Goal: Task Accomplishment & Management: Manage account settings

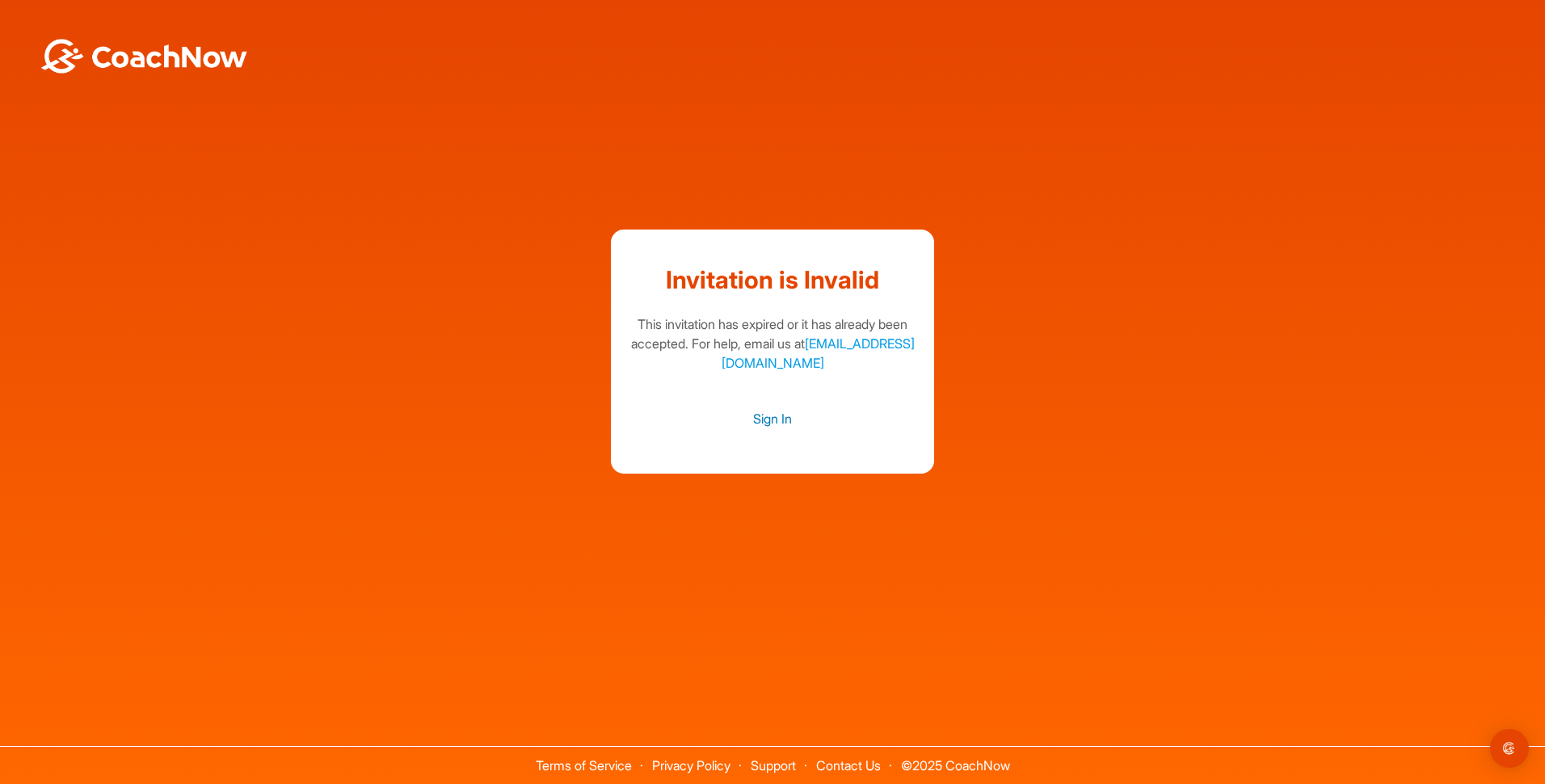
click at [774, 420] on link "Sign In" at bounding box center [772, 418] width 291 height 21
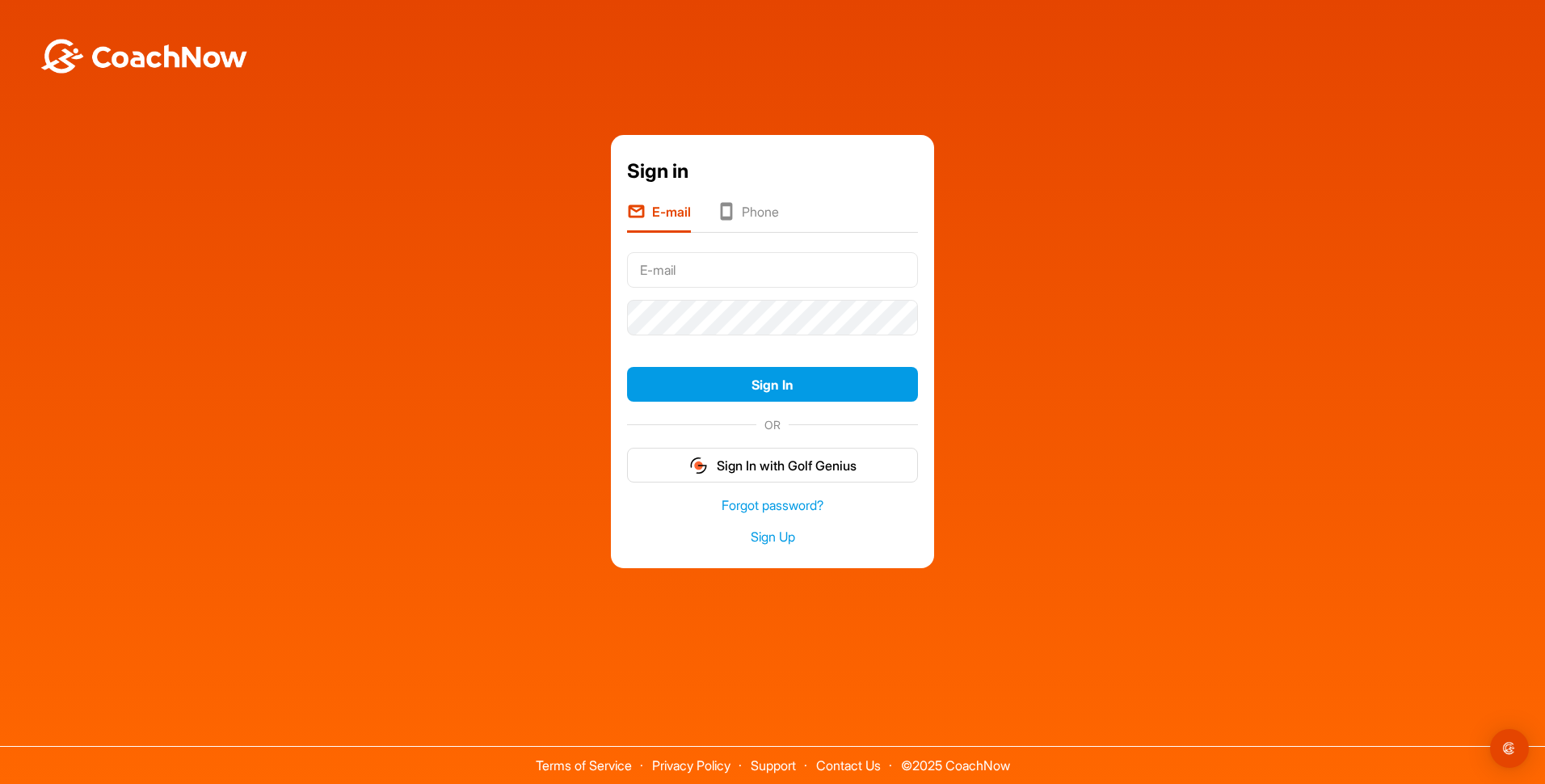
click at [796, 269] on input "text" at bounding box center [772, 269] width 291 height 36
type input "[EMAIL_ADDRESS][DOMAIN_NAME]"
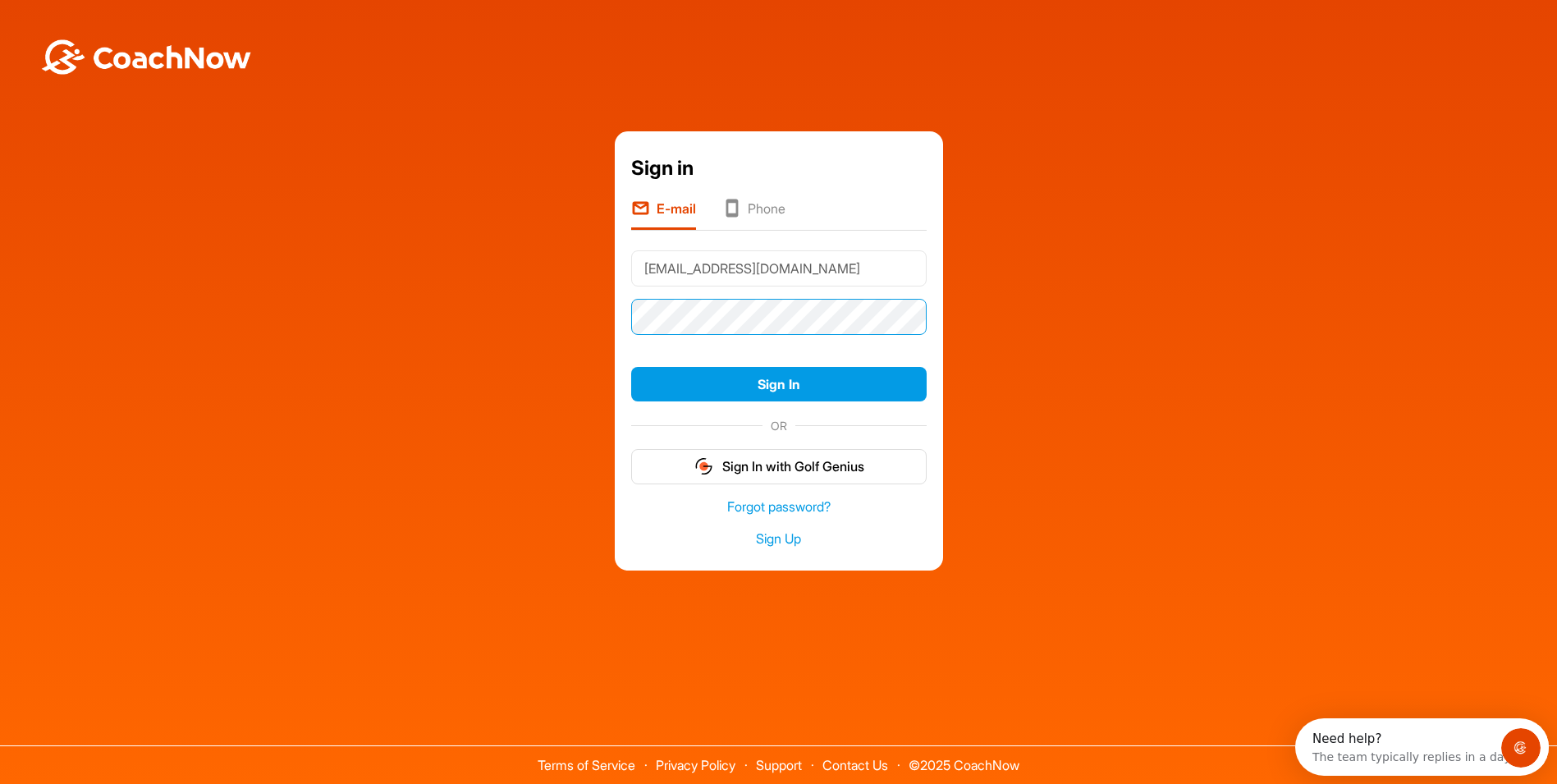
click at [631, 366] on button "Sign In" at bounding box center [779, 384] width 296 height 35
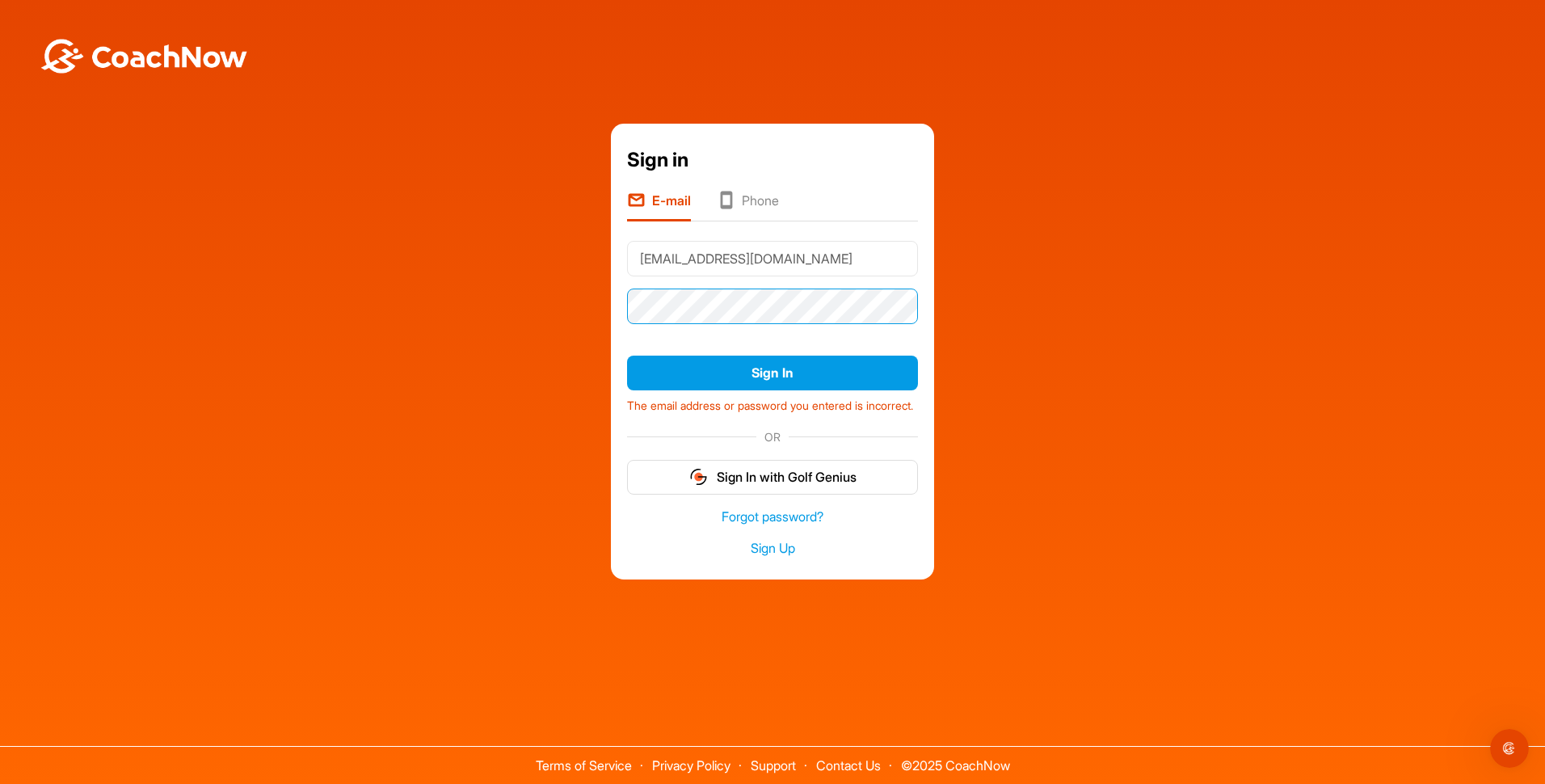
click at [627, 355] on button "Sign In" at bounding box center [772, 373] width 291 height 35
click at [796, 522] on link "Forgot password?" at bounding box center [772, 516] width 291 height 18
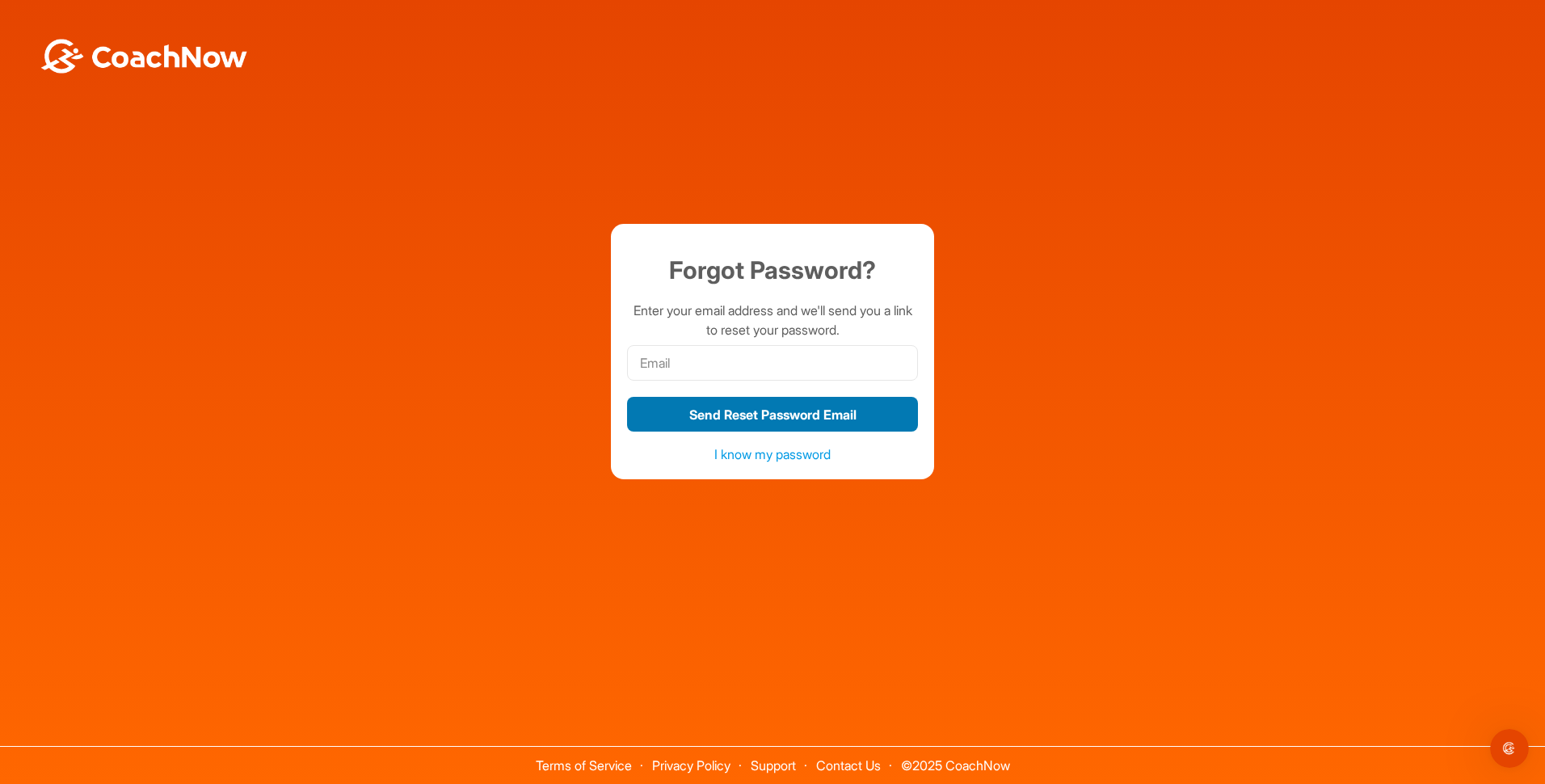
click at [767, 419] on button "Send Reset Password Email" at bounding box center [772, 414] width 291 height 35
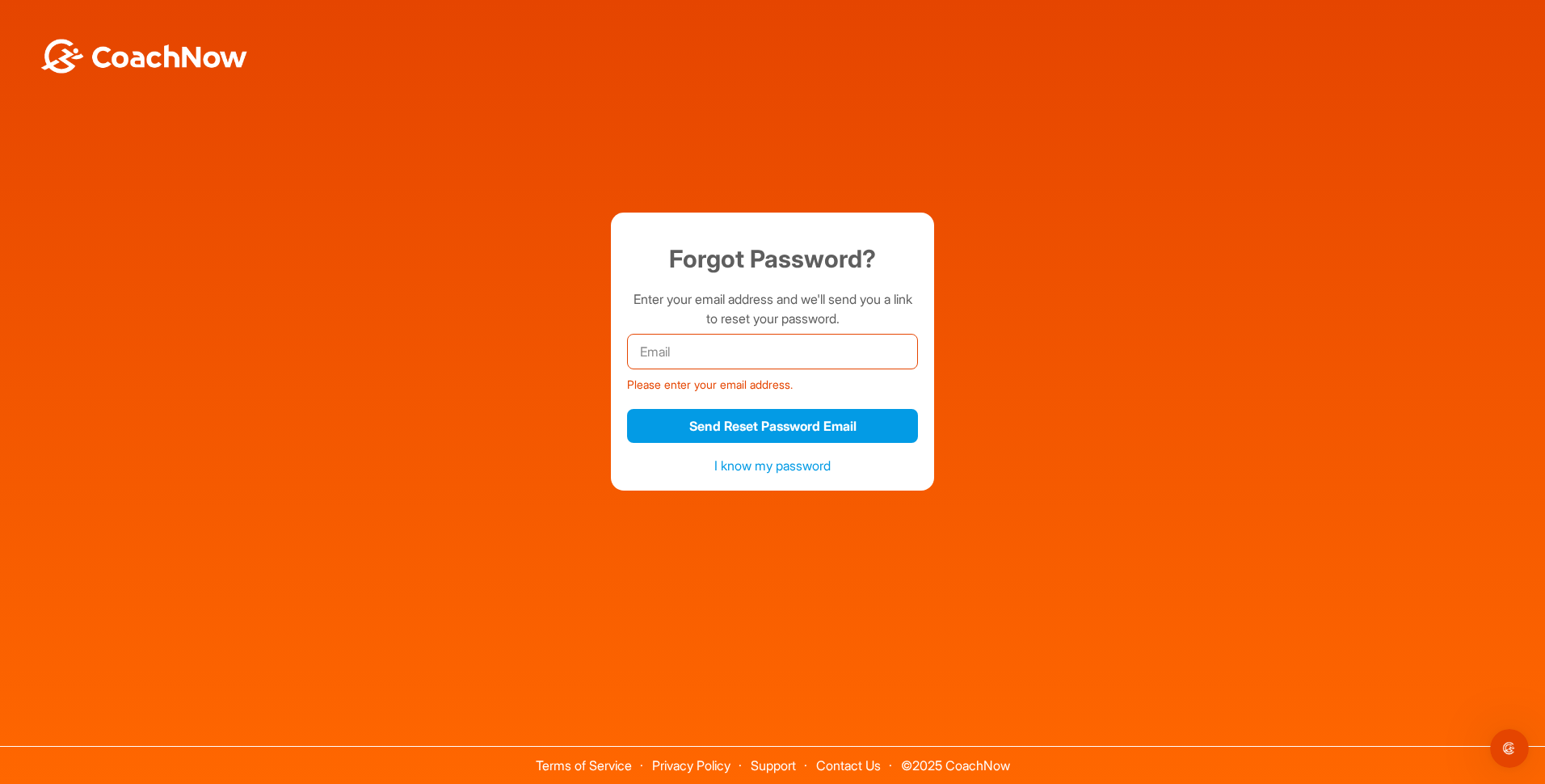
click at [719, 349] on input "email" at bounding box center [772, 351] width 291 height 36
type input "[EMAIL_ADDRESS][DOMAIN_NAME]"
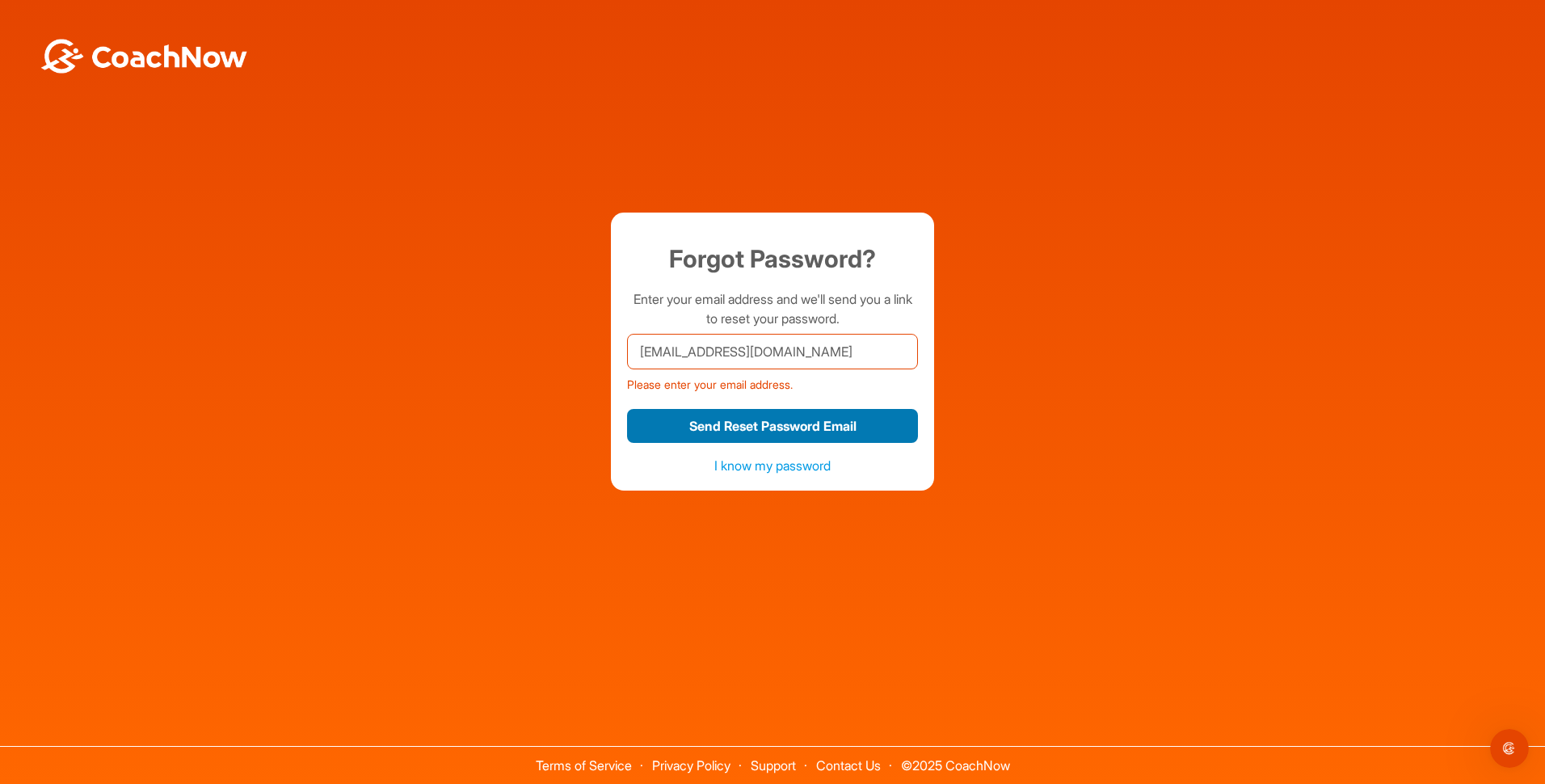
click at [744, 431] on button "Send Reset Password Email" at bounding box center [772, 426] width 291 height 35
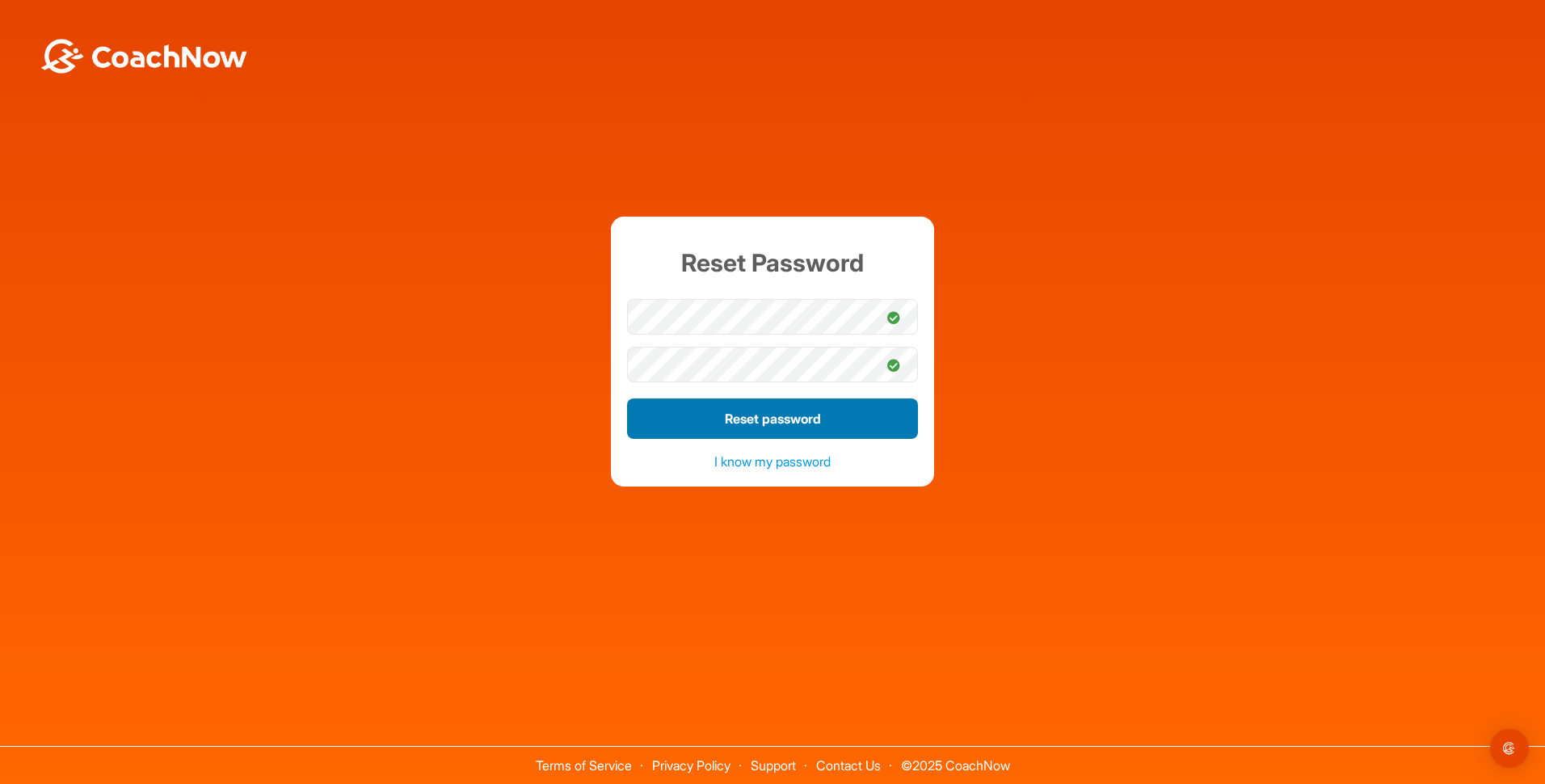
click at [794, 416] on button "Reset password" at bounding box center [772, 418] width 291 height 40
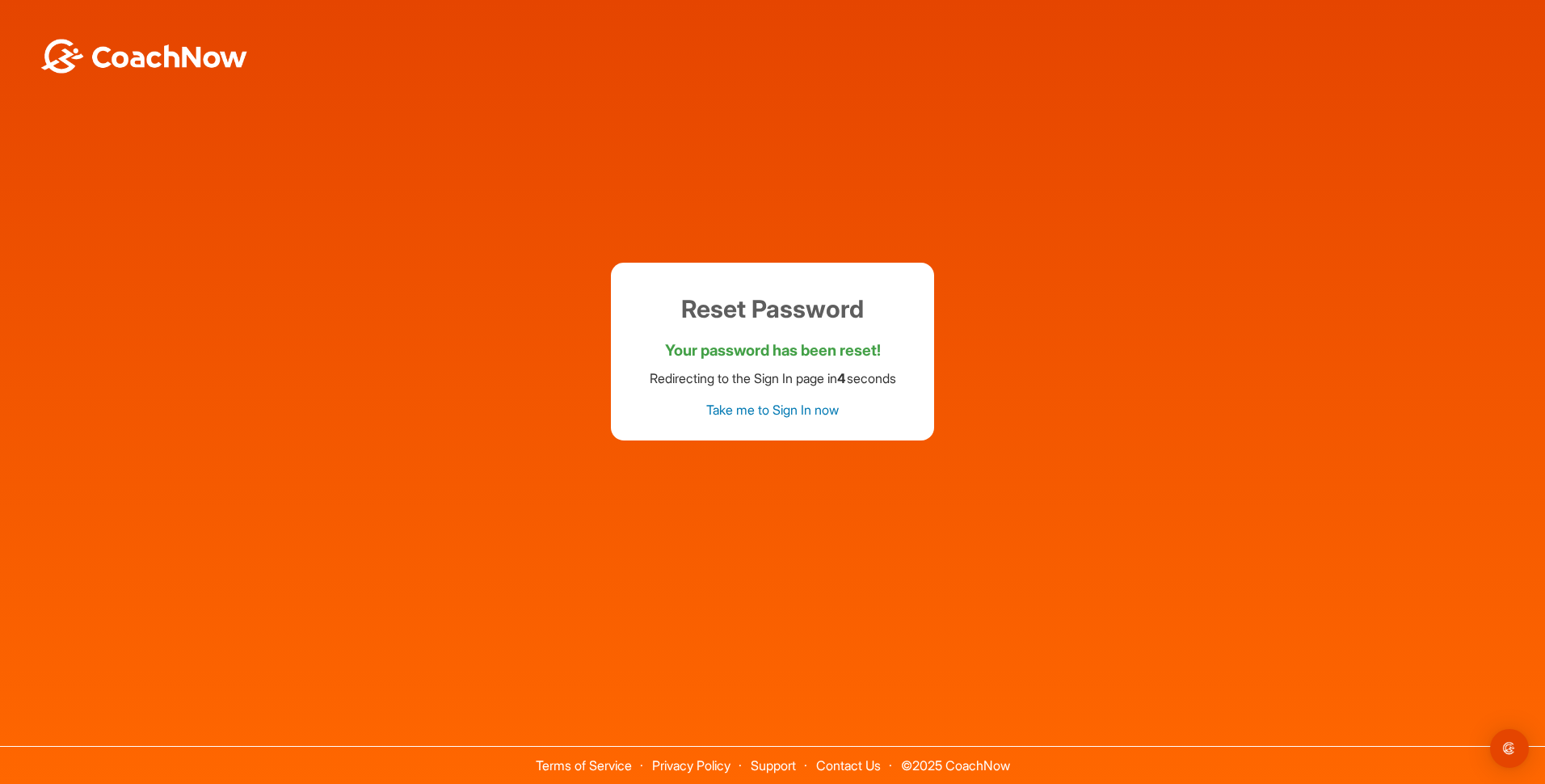
click at [765, 417] on link "Take me to Sign In now" at bounding box center [772, 409] width 132 height 17
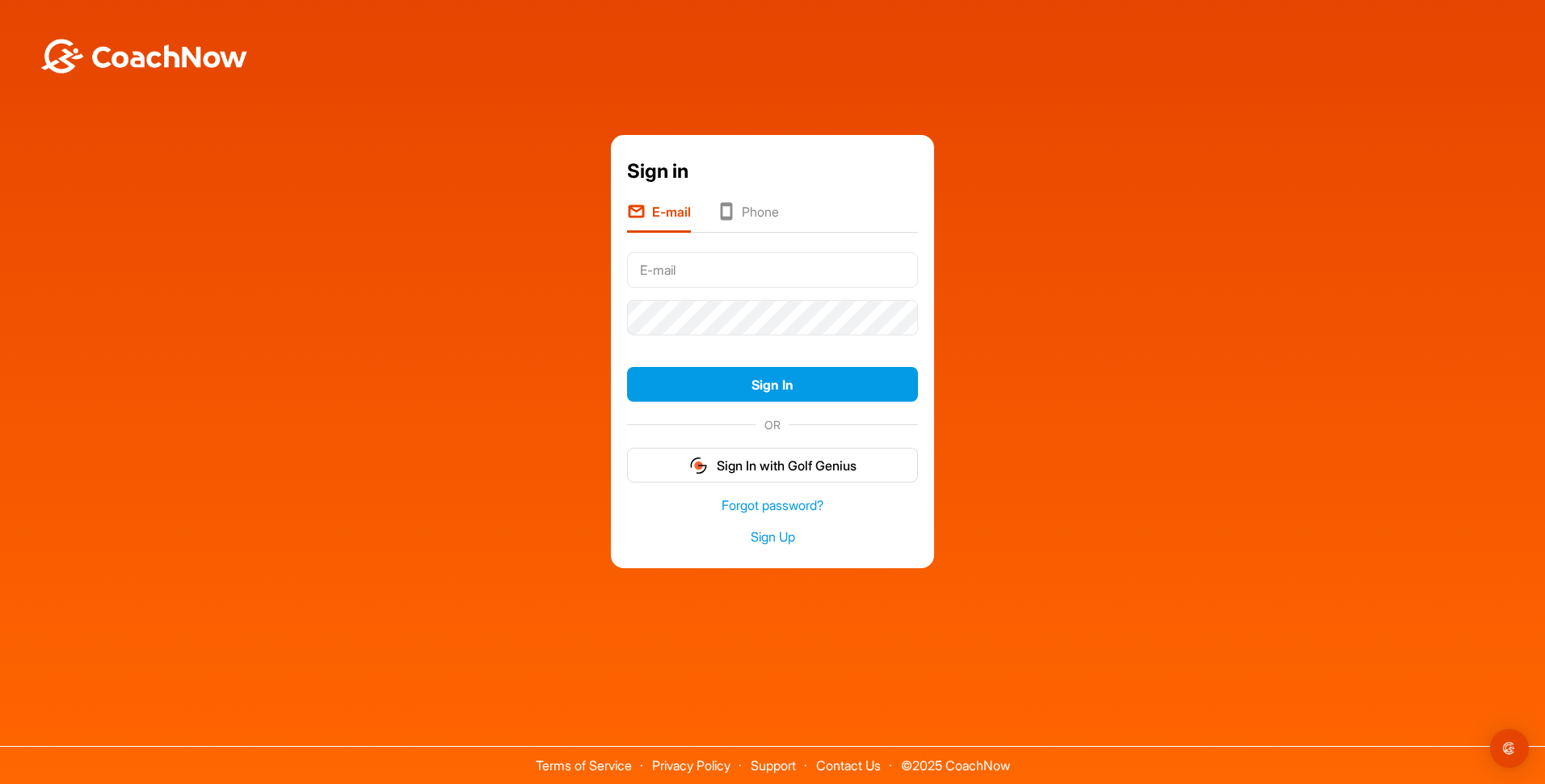
type input "[EMAIL_ADDRESS][DOMAIN_NAME]"
click at [728, 261] on input "[EMAIL_ADDRESS][DOMAIN_NAME]" at bounding box center [772, 269] width 291 height 36
click at [949, 358] on div "Sign in E-mail Phone bradrininger@gmail.com Sign In OR Sign In with Golf Genius…" at bounding box center [772, 351] width 1529 height 433
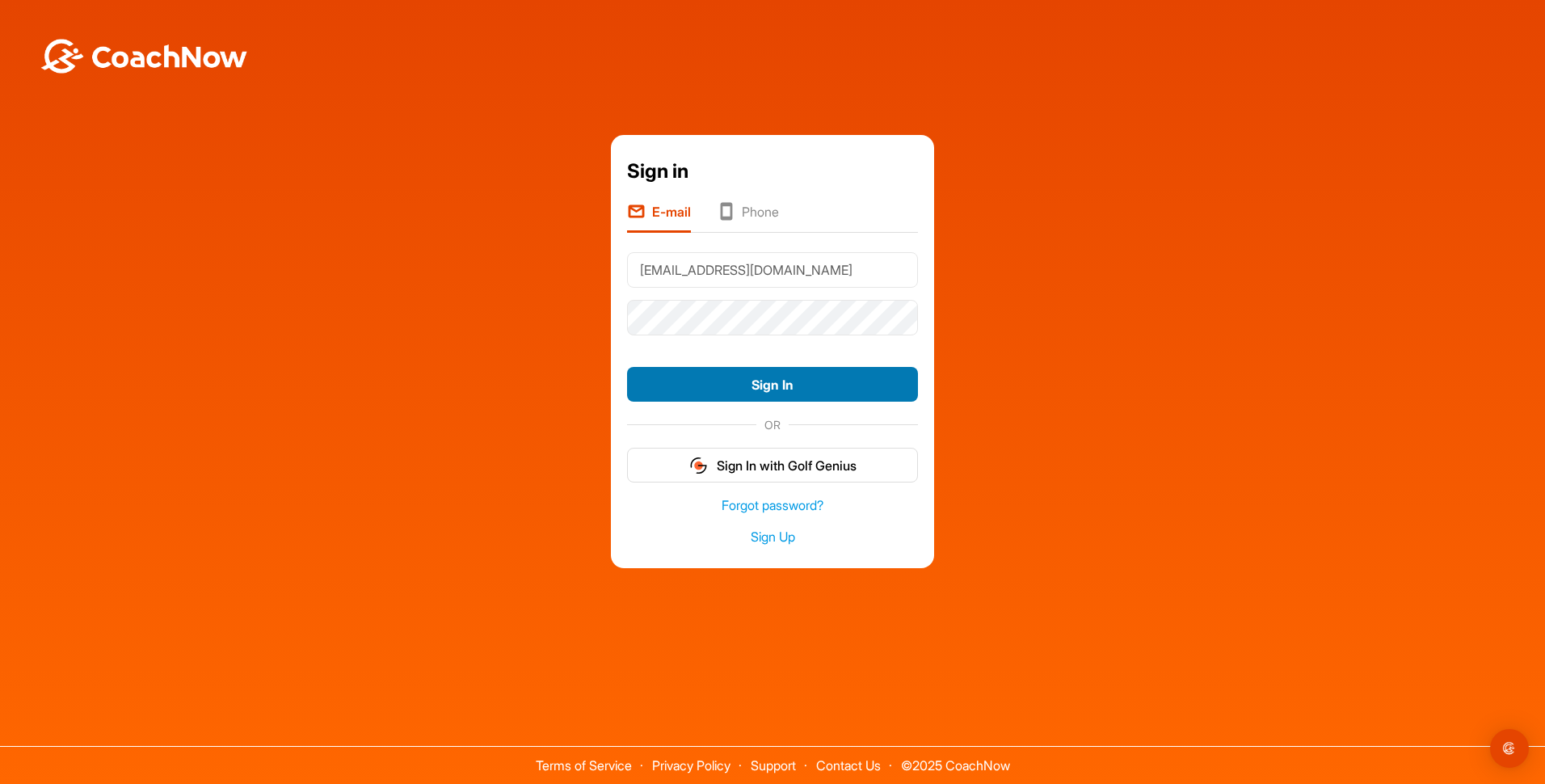
click at [816, 386] on button "Sign In" at bounding box center [772, 384] width 291 height 35
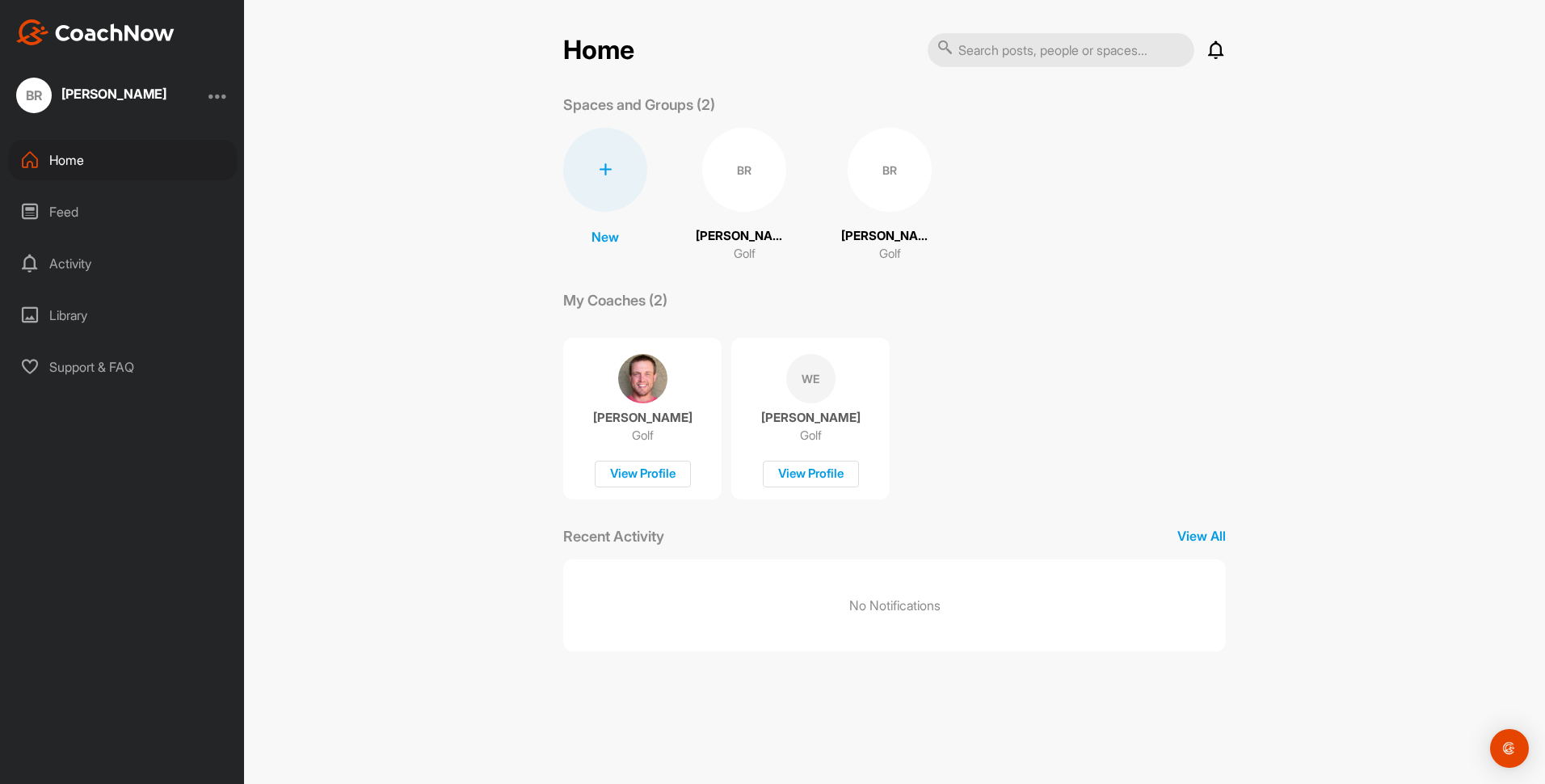
click at [796, 382] on div "WE" at bounding box center [810, 378] width 50 height 50
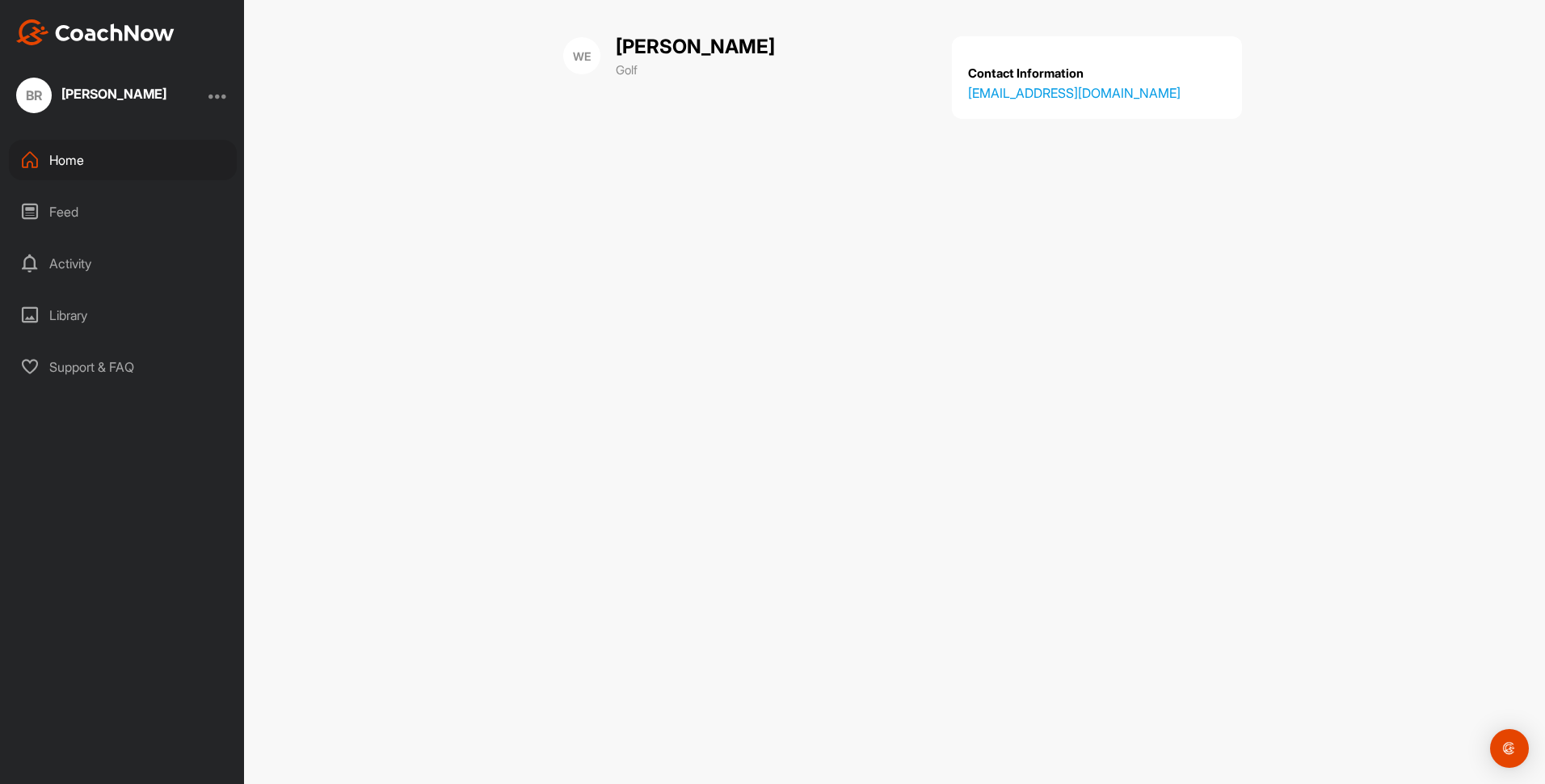
click at [57, 310] on div "Library" at bounding box center [123, 315] width 228 height 40
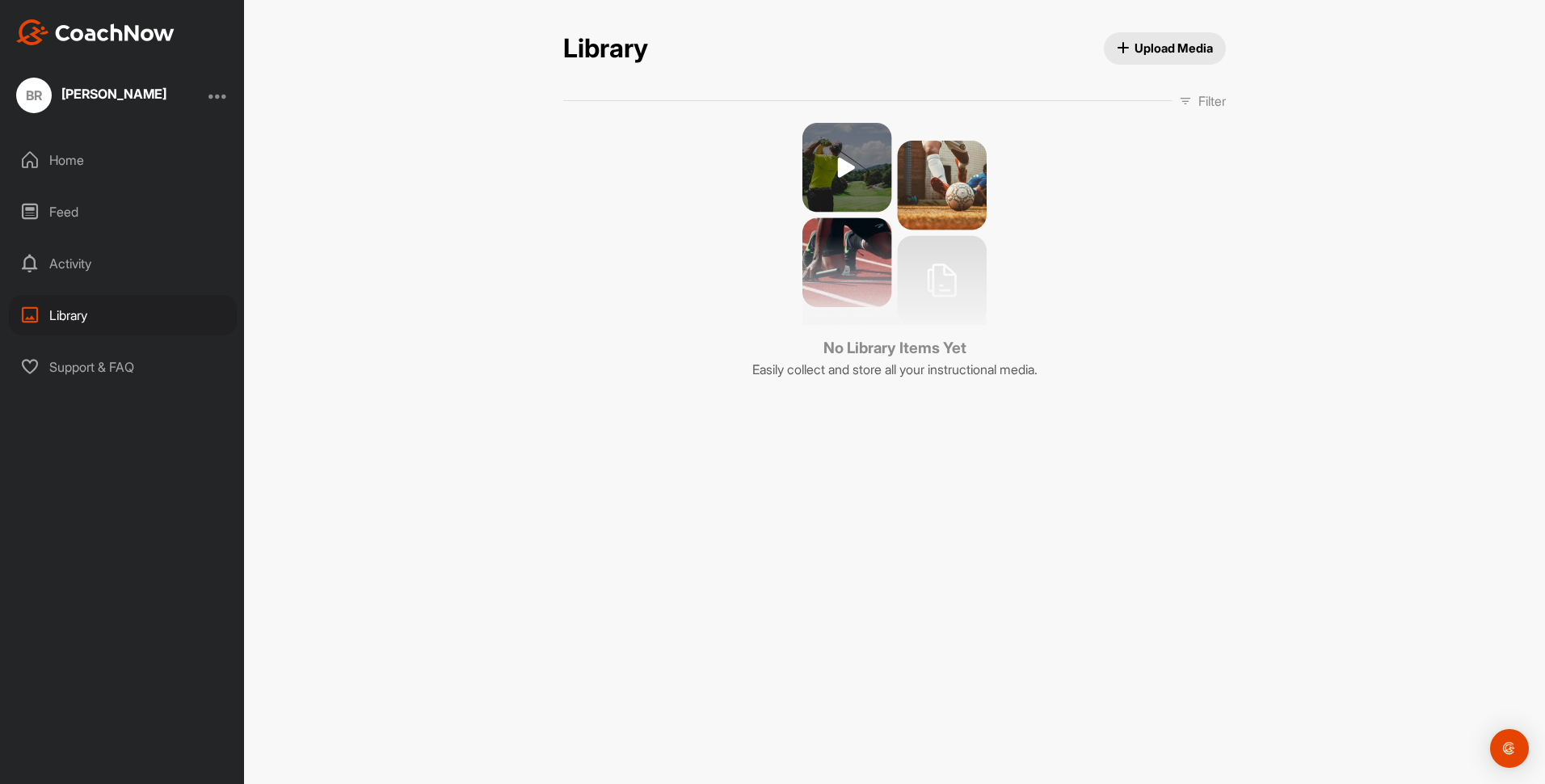
click at [67, 260] on div "Activity" at bounding box center [123, 263] width 228 height 40
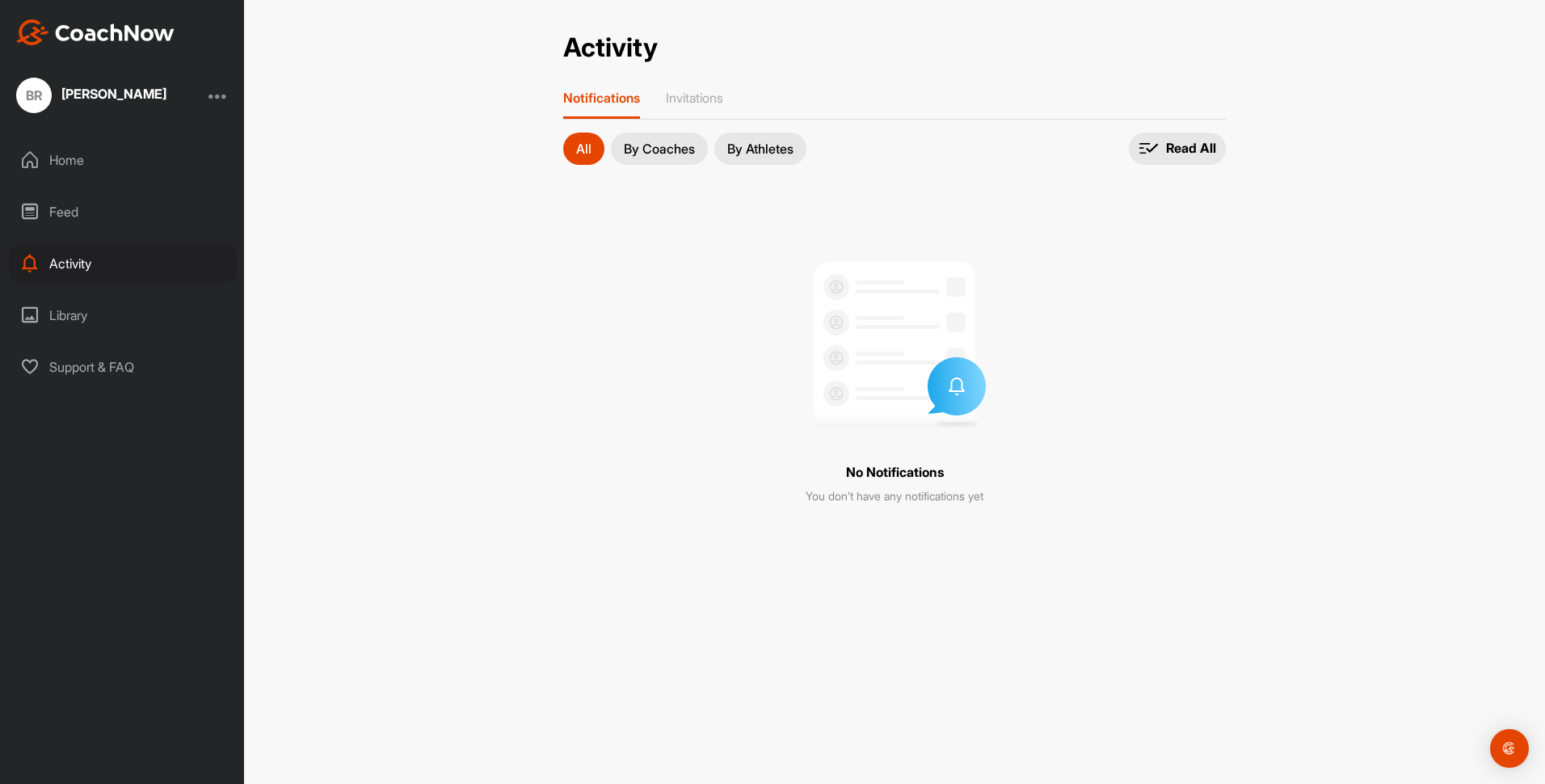
click at [654, 154] on p "By Coaches" at bounding box center [660, 149] width 71 height 13
click at [63, 163] on div "Home" at bounding box center [123, 160] width 228 height 40
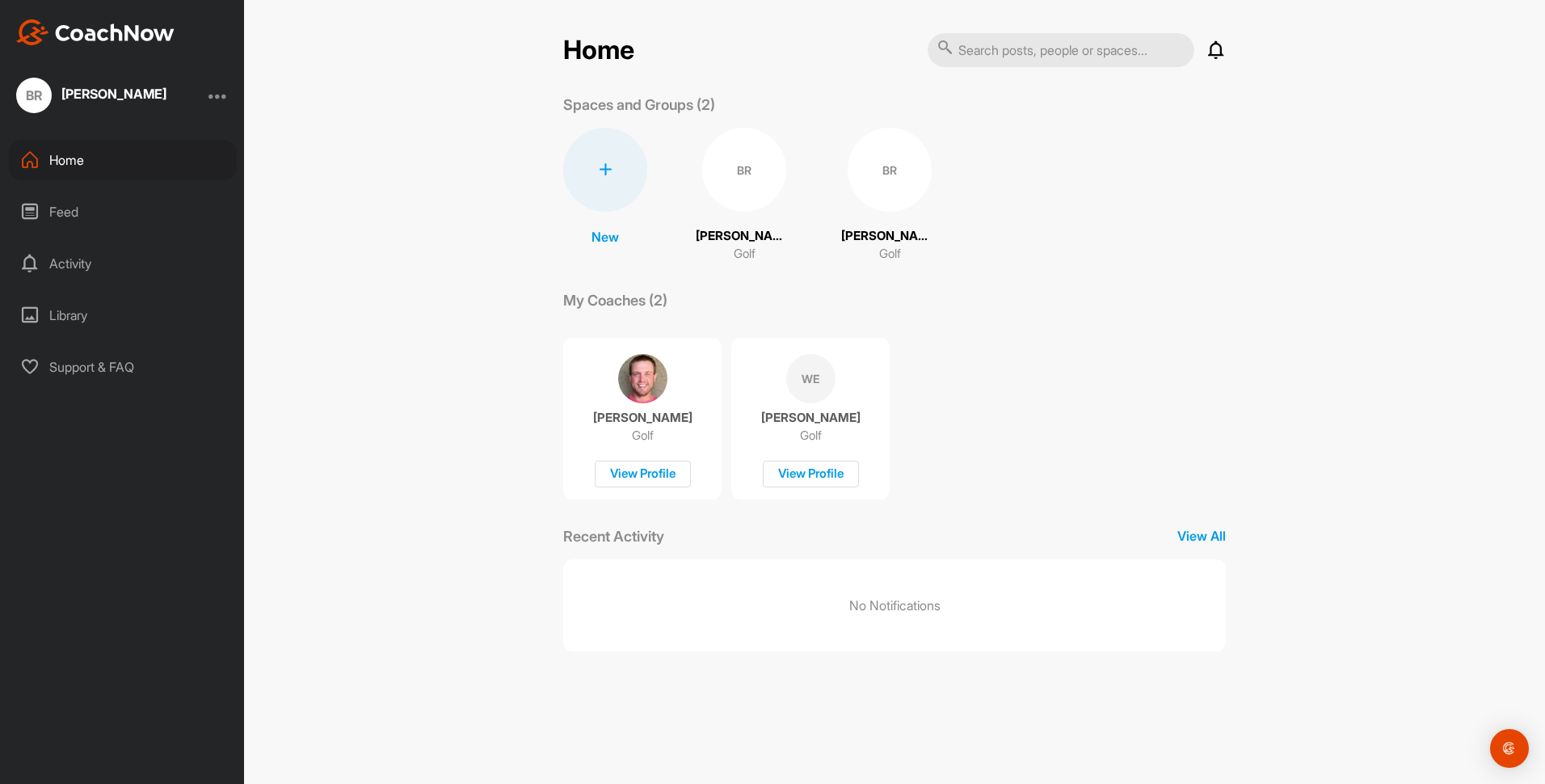
click at [853, 175] on div "BR" at bounding box center [889, 169] width 84 height 84
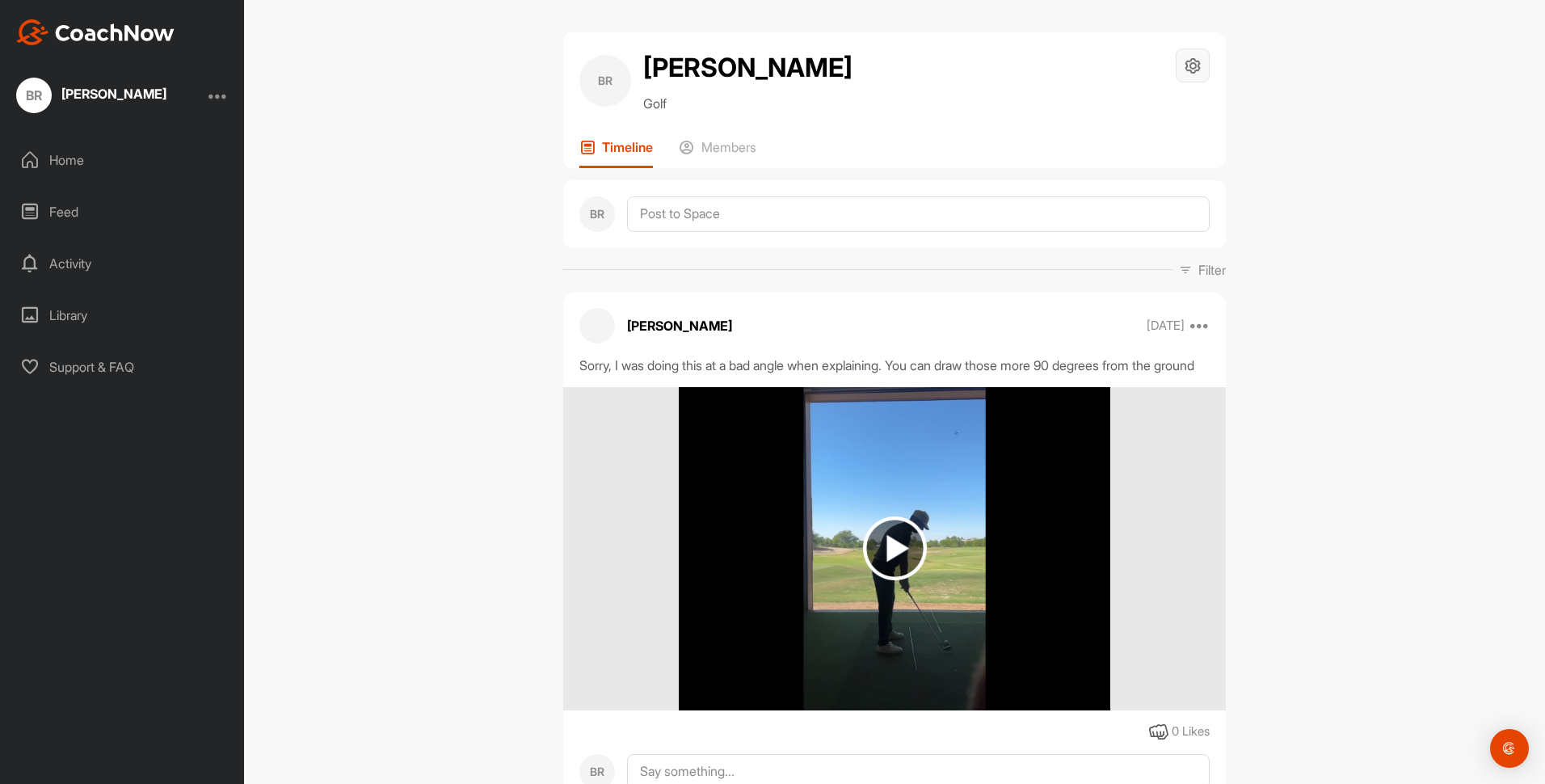
click at [1192, 64] on icon at bounding box center [1193, 65] width 18 height 18
click at [1294, 109] on div "BR [PERSON_NAME] Golf Space Settings Your Notifications Leave Space Timeline Me…" at bounding box center [895, 392] width 1302 height 784
